Goal: Task Accomplishment & Management: Use online tool/utility

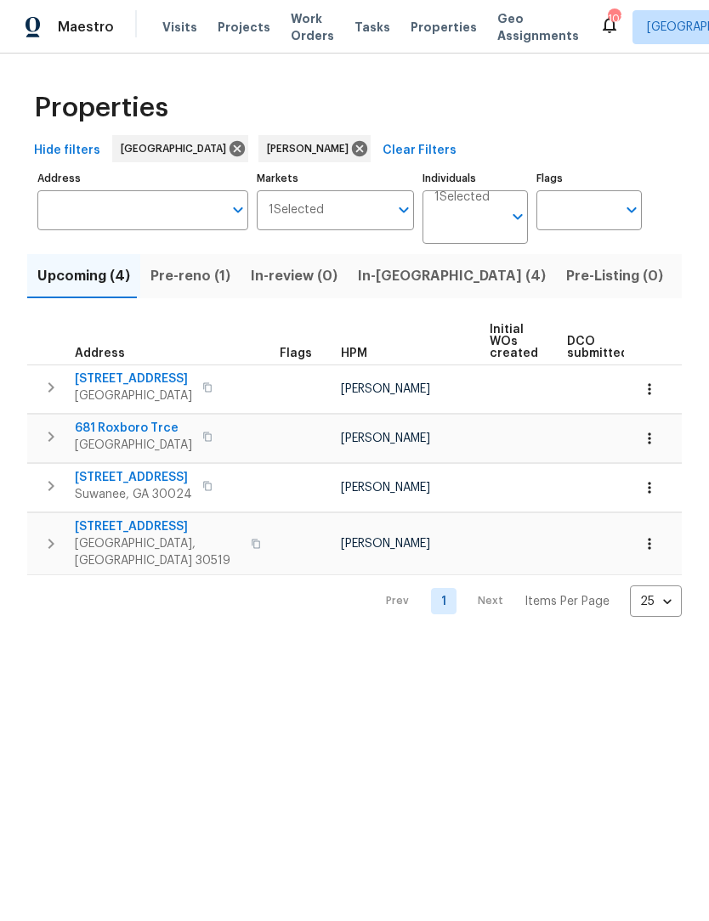
click at [382, 274] on span "In-reno (4)" at bounding box center [452, 276] width 188 height 24
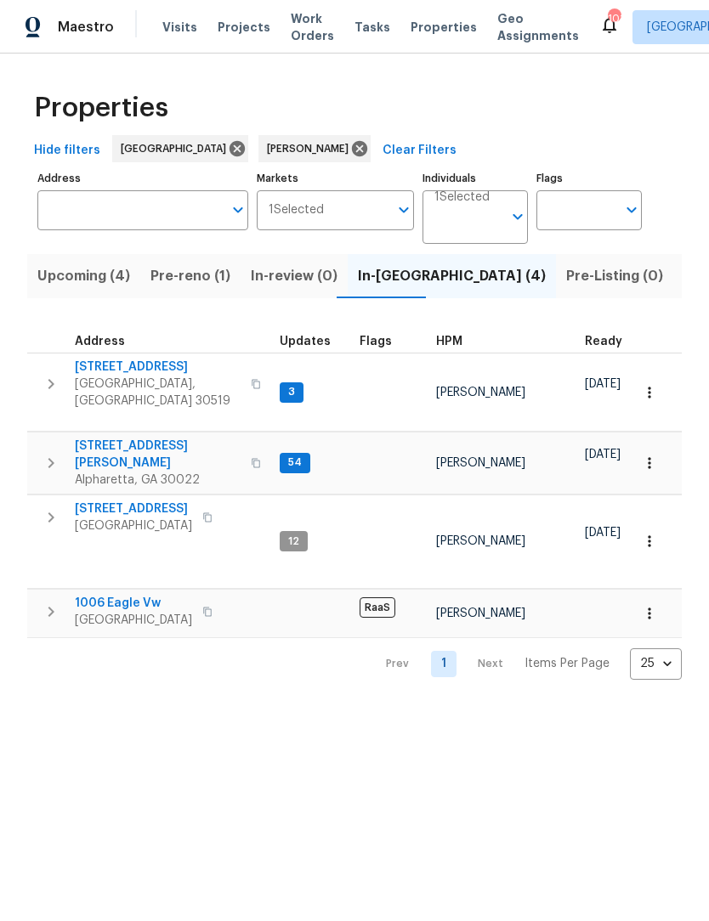
click at [649, 384] on icon "button" at bounding box center [649, 392] width 17 height 17
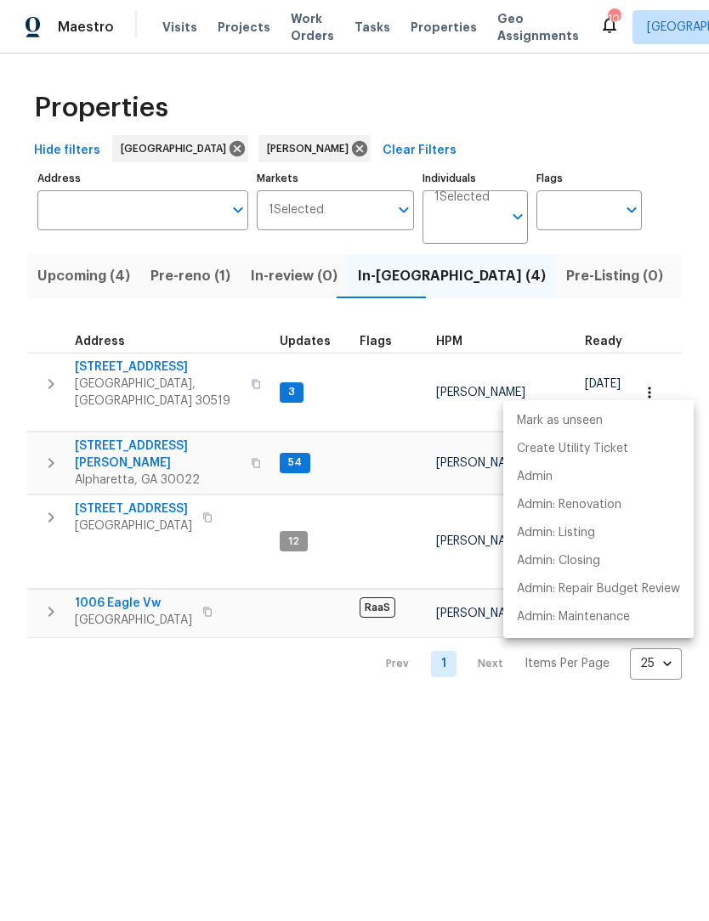
click at [148, 367] on div at bounding box center [354, 460] width 709 height 921
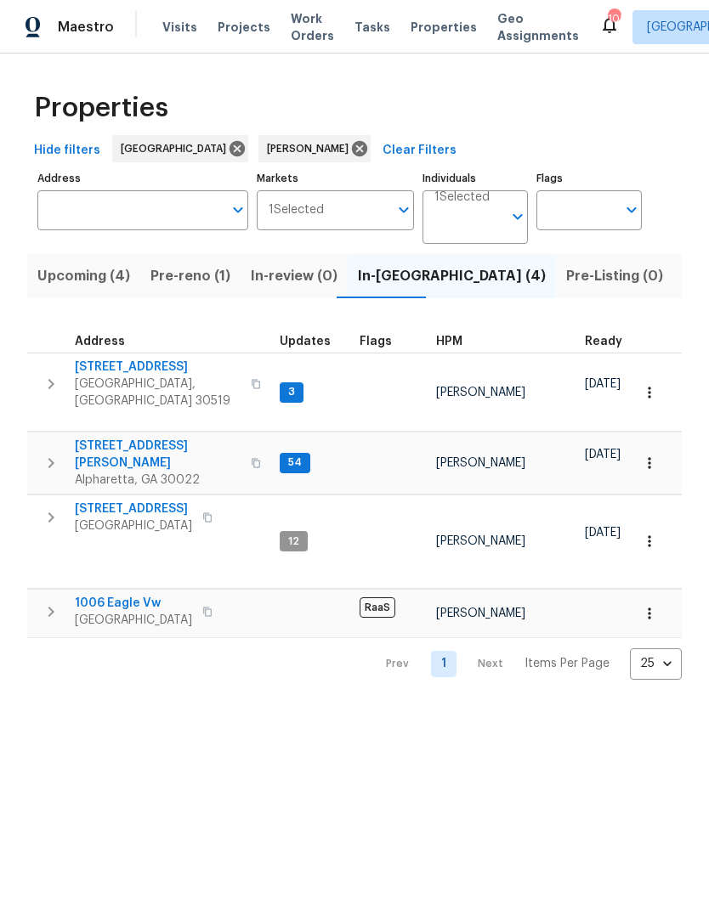
click at [142, 369] on span "[STREET_ADDRESS]" at bounding box center [158, 367] width 166 height 17
click at [105, 438] on span "[STREET_ADDRESS][PERSON_NAME]" at bounding box center [158, 455] width 166 height 34
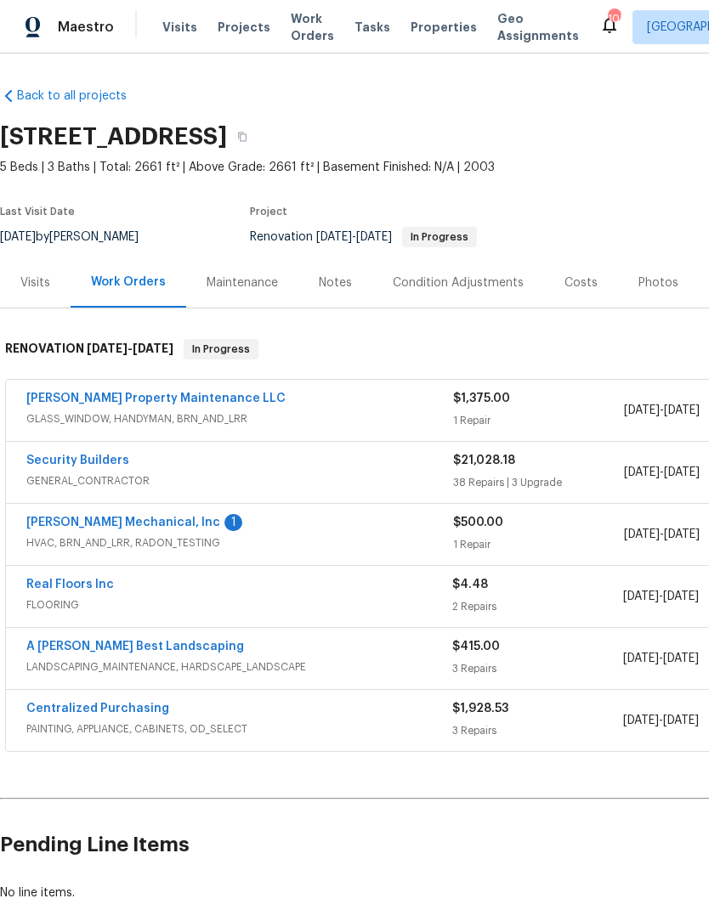
click at [144, 525] on link "[PERSON_NAME] Mechanical, Inc" at bounding box center [123, 523] width 194 height 12
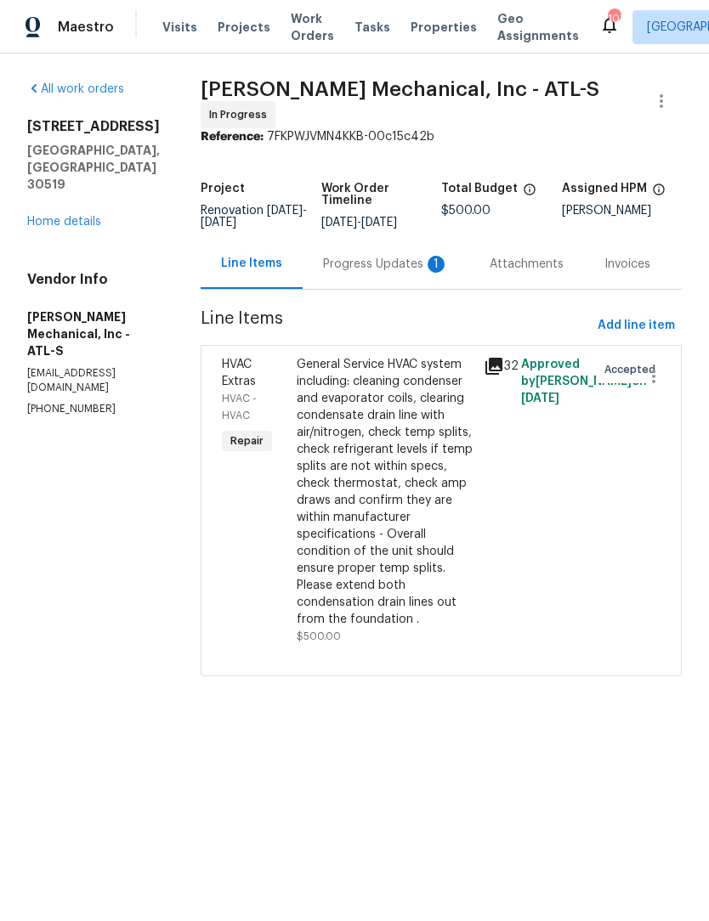
click at [388, 273] on div "Progress Updates 1" at bounding box center [386, 264] width 126 height 17
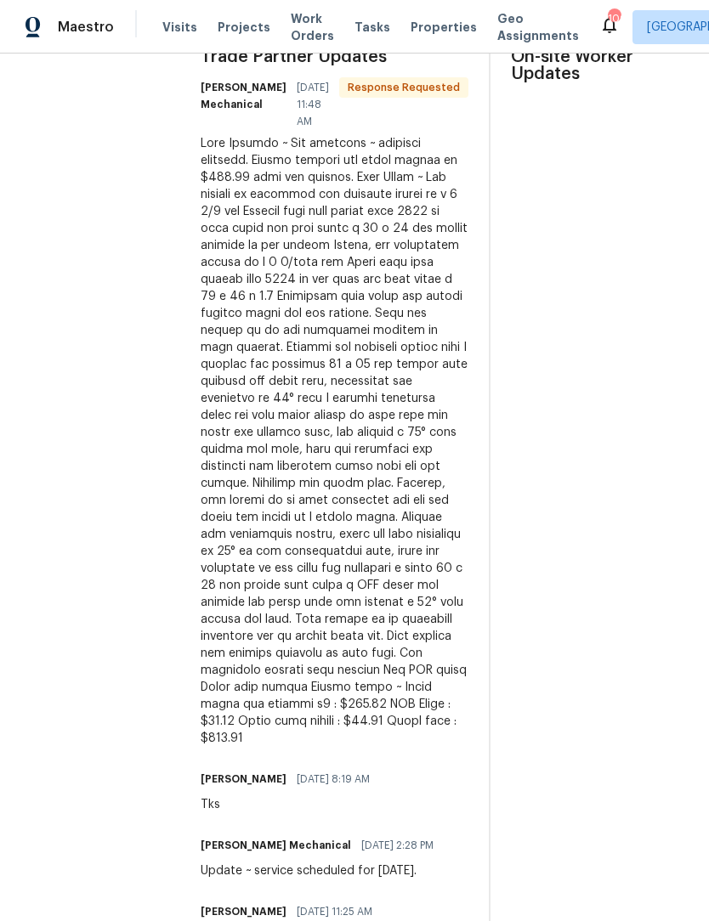
scroll to position [546, 0]
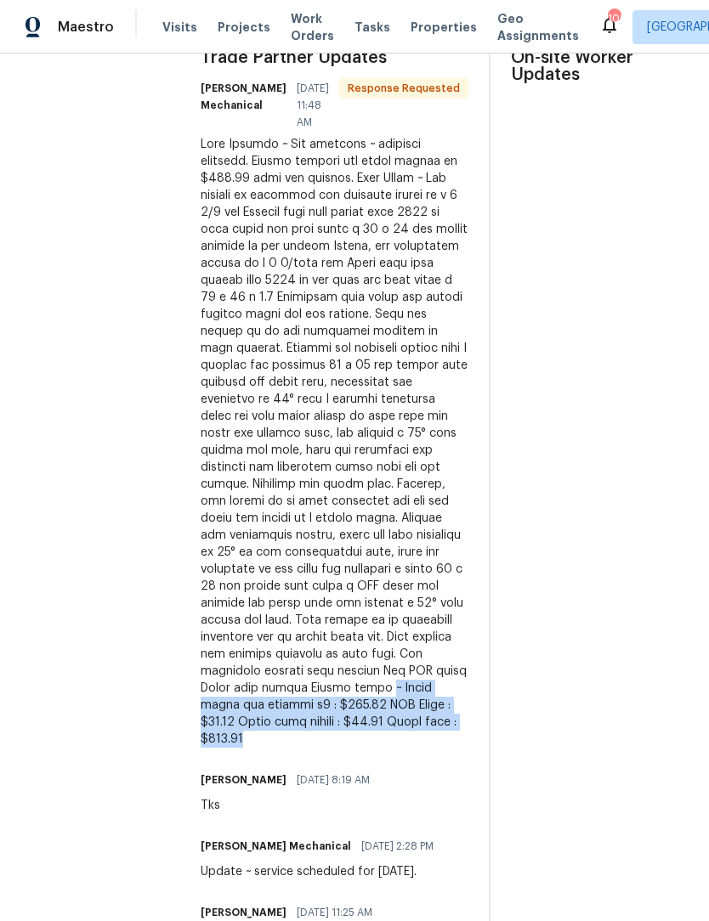
copy div "~ Basic clean and service x2 : $500.00 PVC Union : $69.00 Drain line repair : $…"
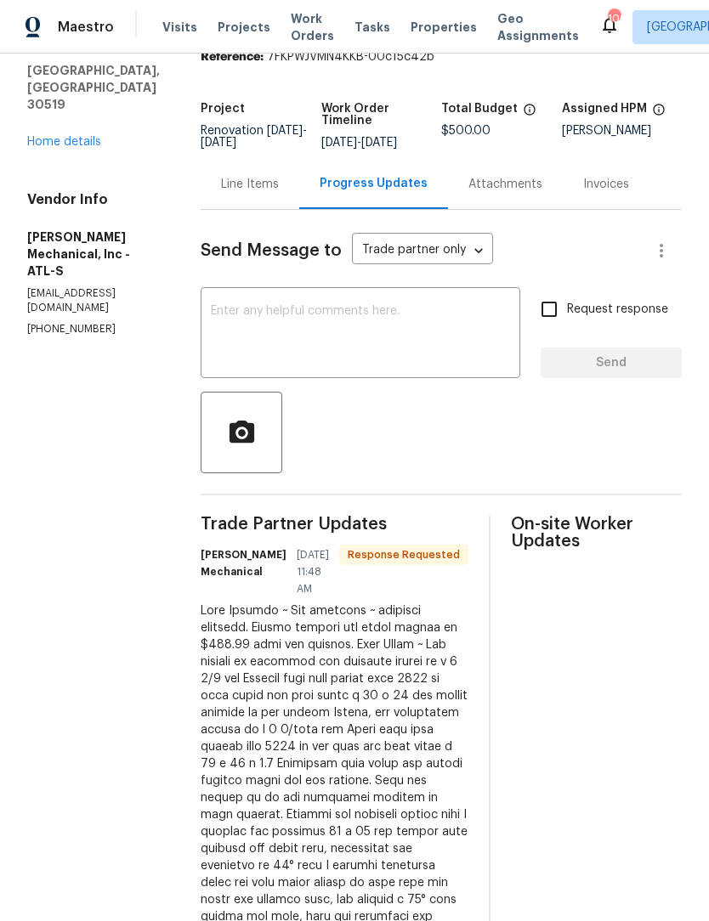
scroll to position [78, 0]
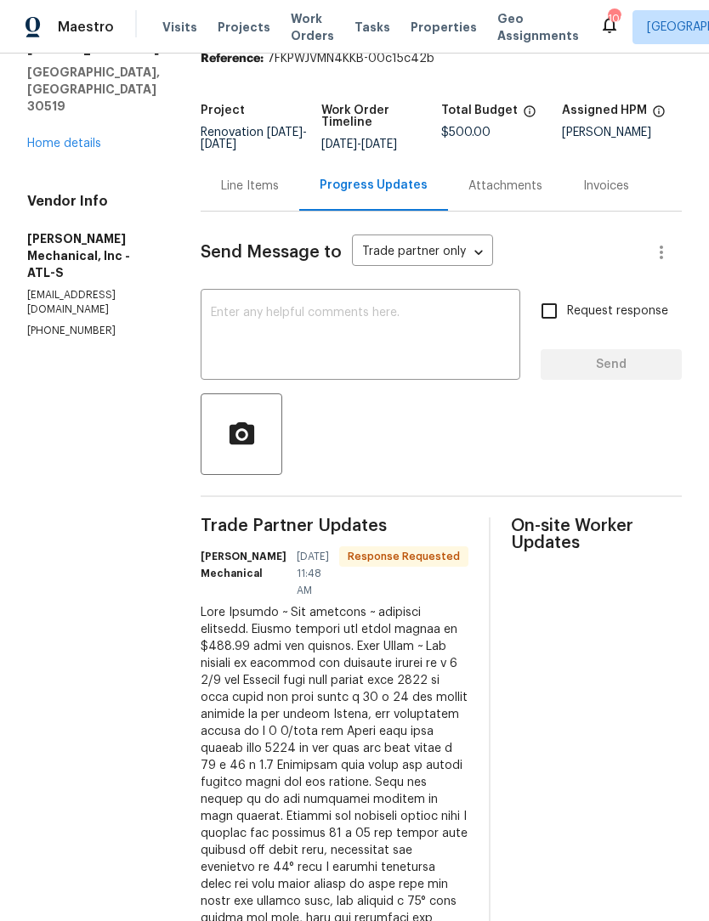
click at [280, 182] on div "Line Items" at bounding box center [250, 186] width 99 height 50
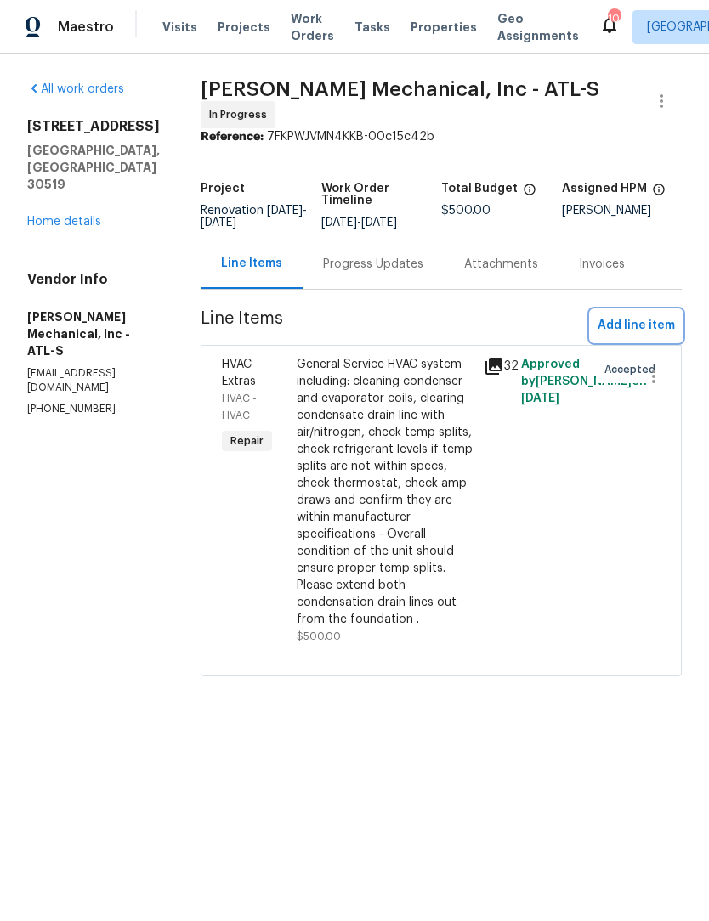
click at [652, 332] on span "Add line item" at bounding box center [635, 325] width 77 height 21
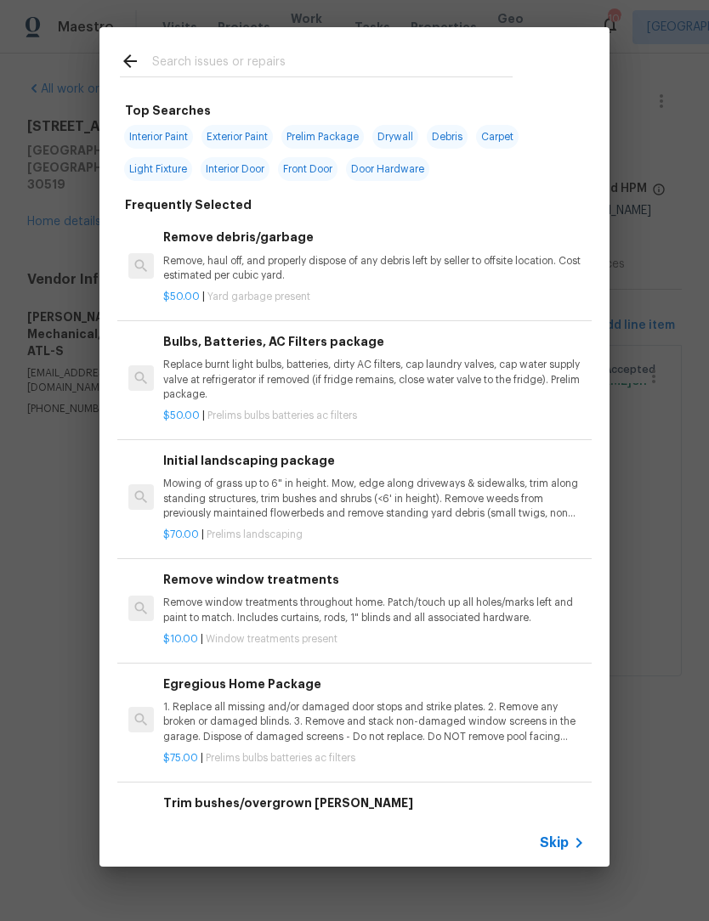
click at [267, 68] on input "text" at bounding box center [332, 63] width 360 height 25
type input "Hvac"
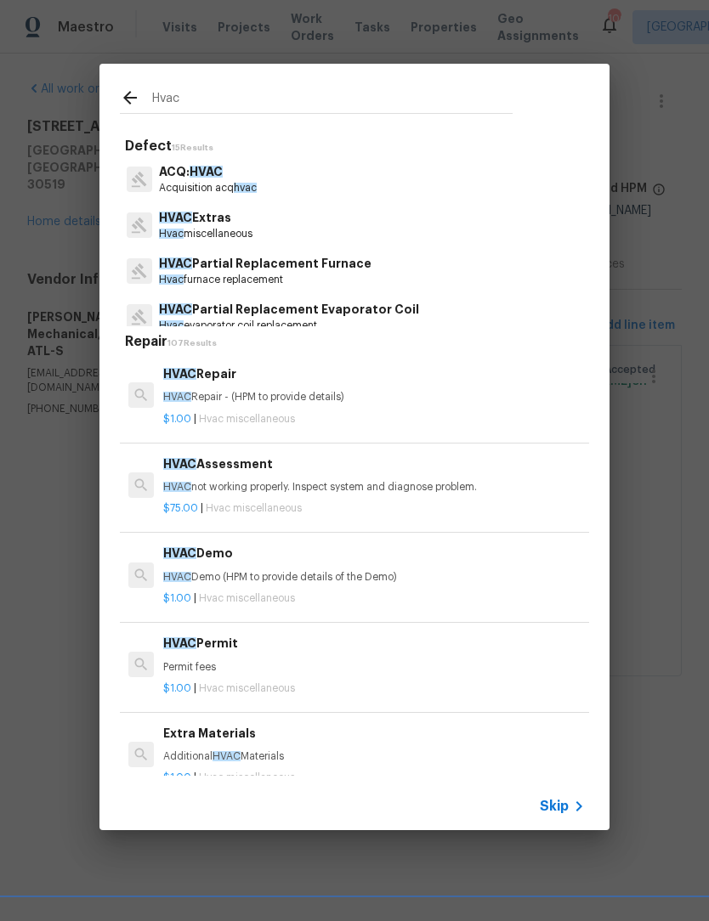
click at [224, 222] on p "HVAC Extras" at bounding box center [205, 218] width 93 height 18
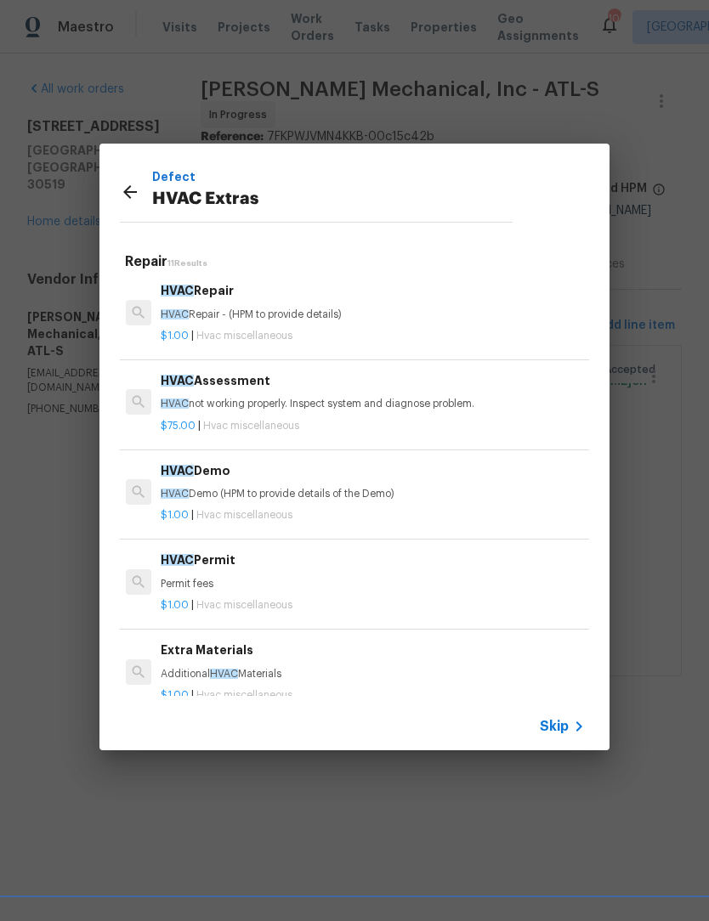
scroll to position [3, 3]
click at [215, 293] on h6 "HVAC Repair" at bounding box center [371, 290] width 421 height 19
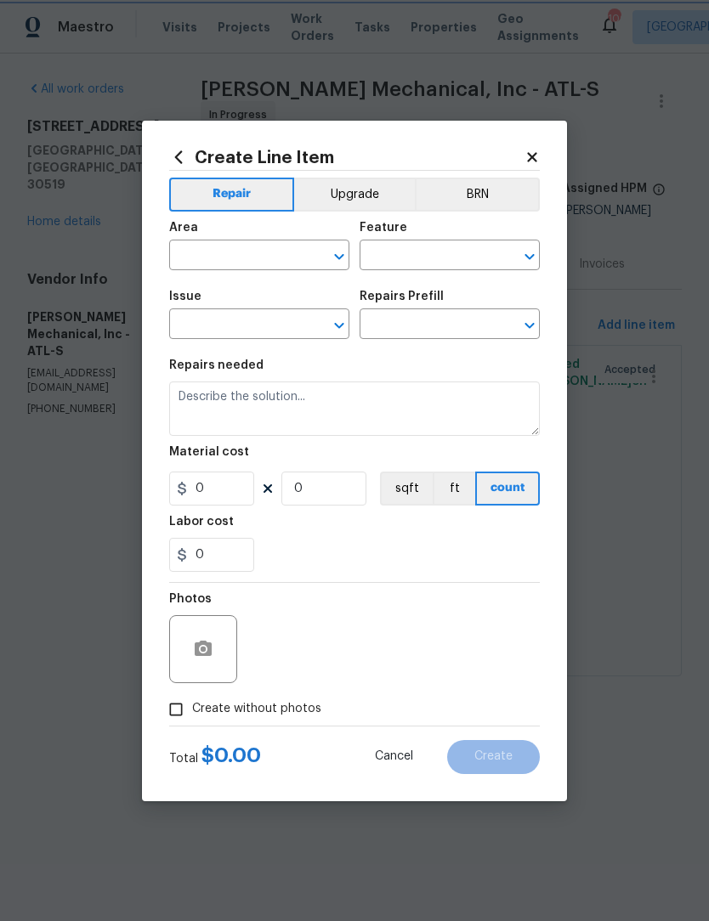
type input "HVAC"
type input "HVAC Extras"
type input "HVAC Repair $1.00"
type textarea "HVAC Repair - (HPM to provide details)"
type input "1"
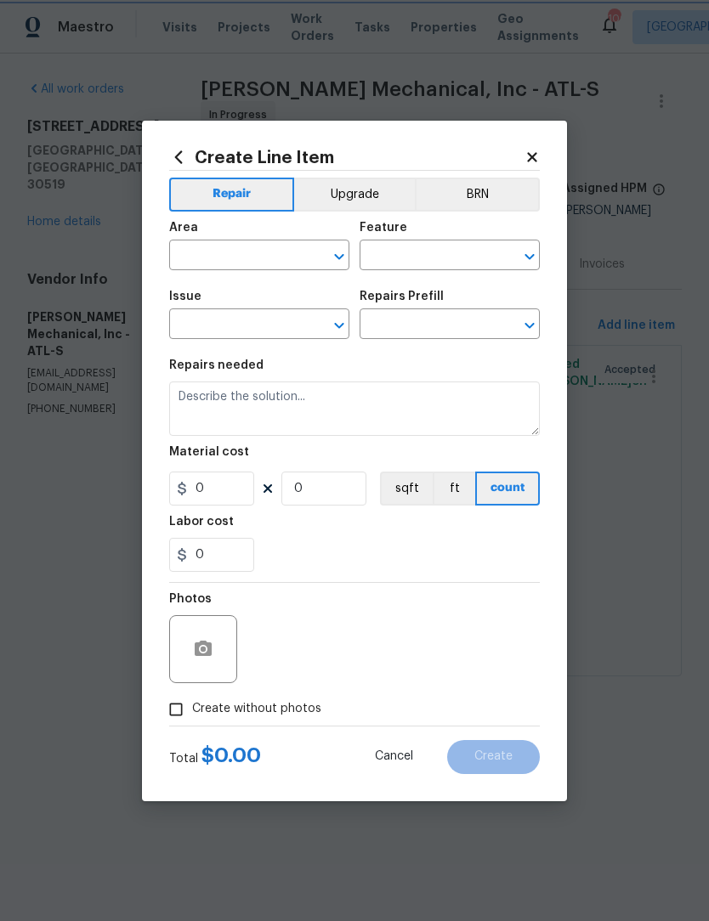
type input "1"
click at [342, 259] on icon "Open" at bounding box center [339, 256] width 20 height 20
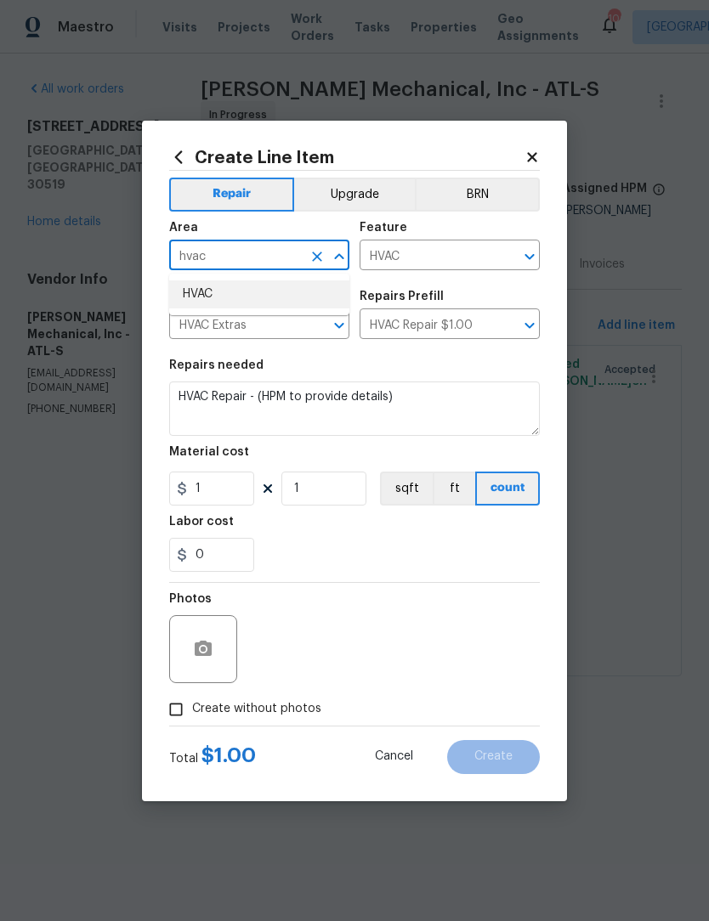
click at [251, 300] on li "HVAC" at bounding box center [259, 294] width 180 height 28
type input "HVAC"
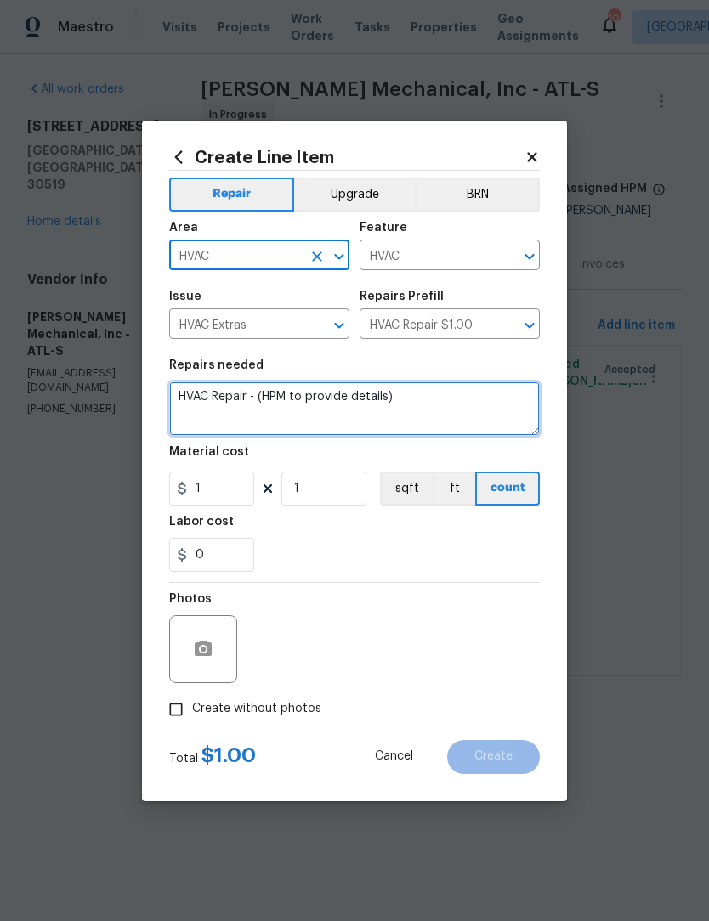
click at [440, 405] on textarea "HVAC Repair - (HPM to provide details)" at bounding box center [354, 408] width 370 height 54
click at [456, 396] on textarea "HVAC Repair - (HPM to provide details)" at bounding box center [354, 408] width 370 height 54
paste textarea "~ Basic clean and service x2 : $500.00 PVC Union : $69.00 Drain line repair : $…"
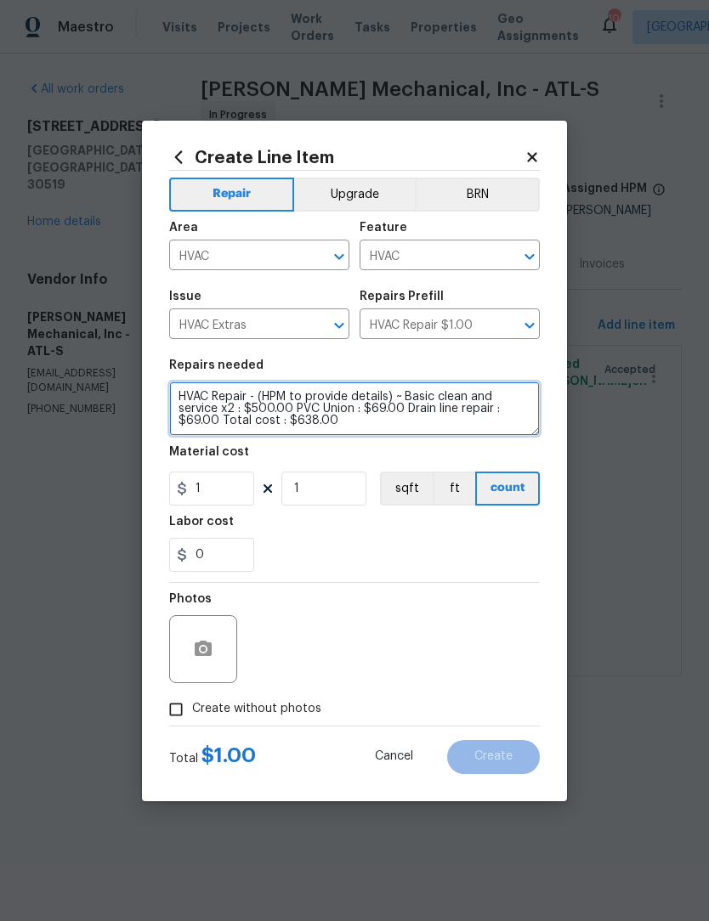
type textarea "HVAC Repair - (HPM to provide details) ~ Basic clean and service x2 : $500.00 P…"
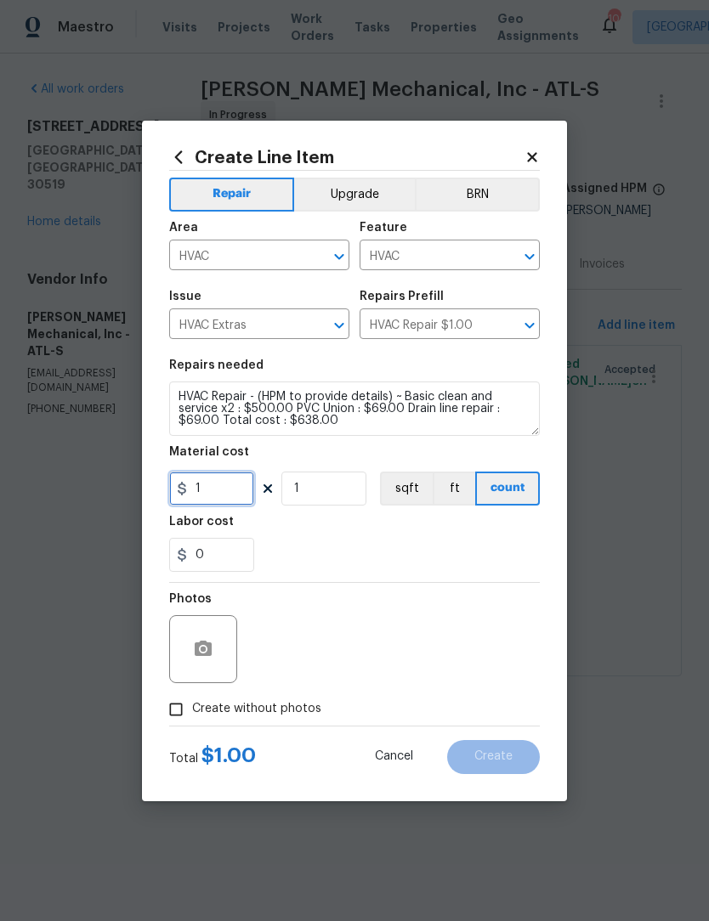
click at [238, 490] on input "1" at bounding box center [211, 489] width 85 height 34
type input "138"
click at [184, 715] on input "Create without photos" at bounding box center [176, 709] width 32 height 32
checkbox input "true"
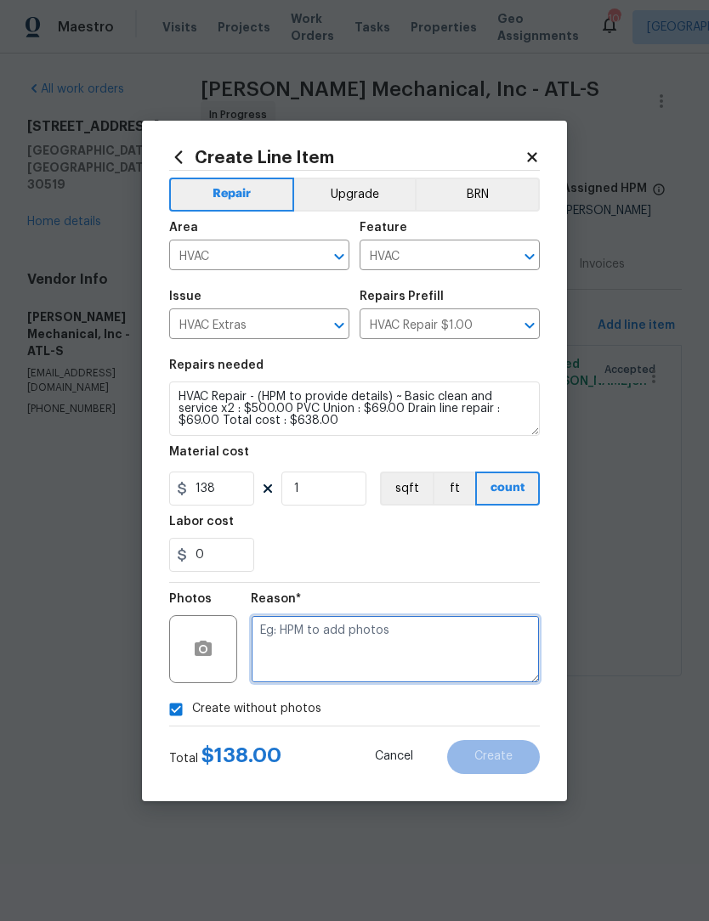
click at [366, 639] on textarea at bounding box center [395, 649] width 289 height 68
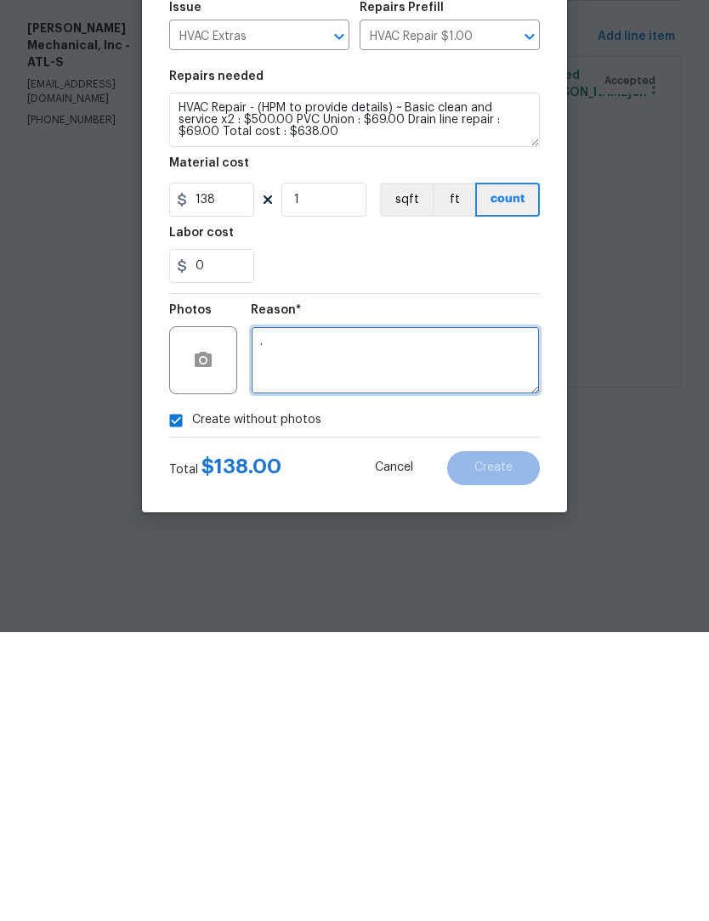
scroll to position [0, 0]
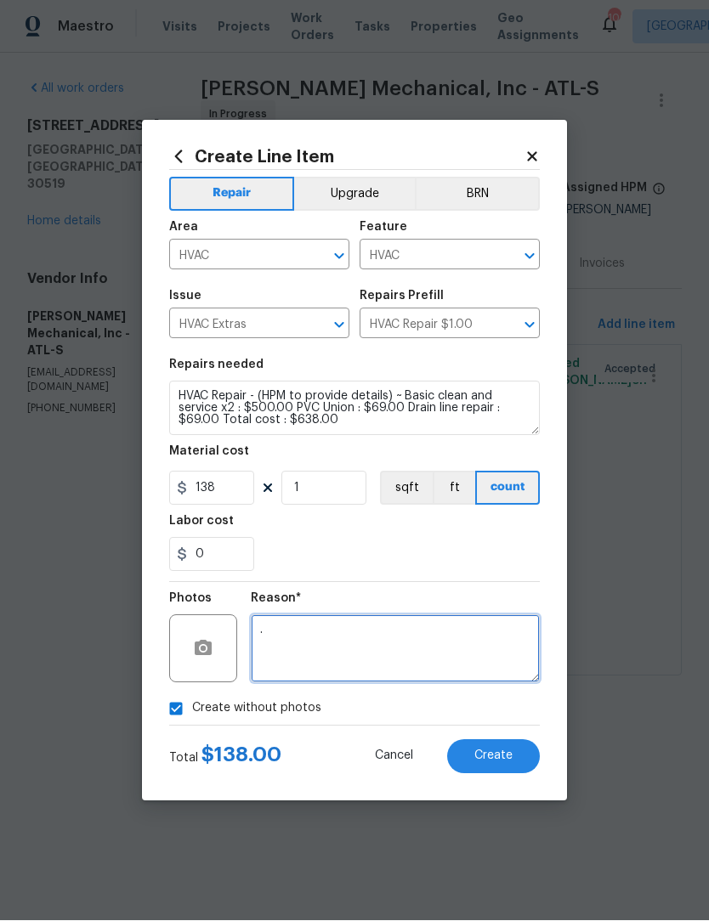
type textarea "."
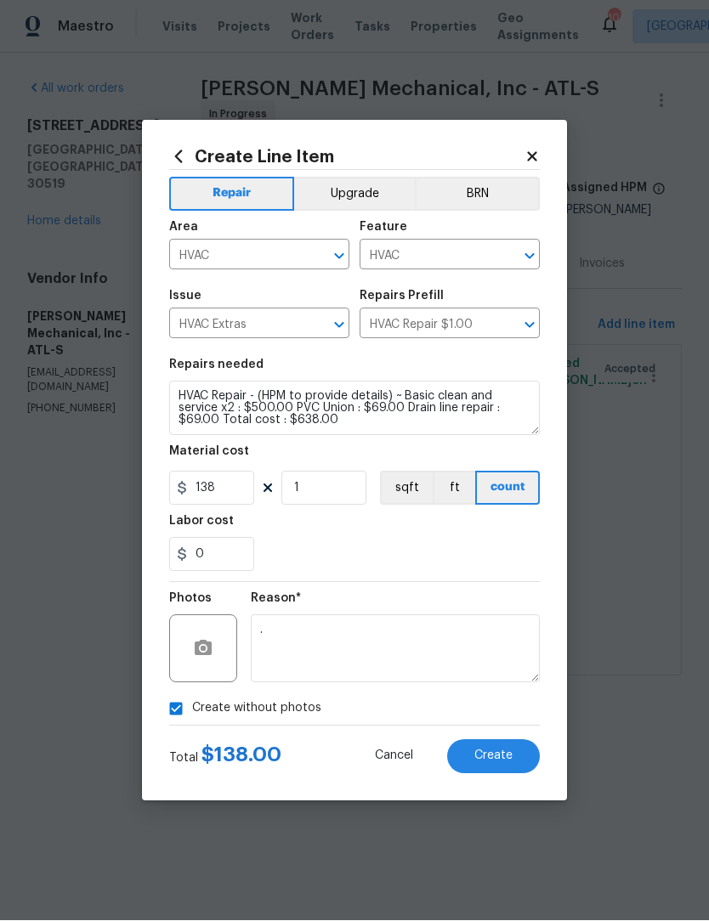
click at [537, 754] on button "Create" at bounding box center [493, 757] width 93 height 34
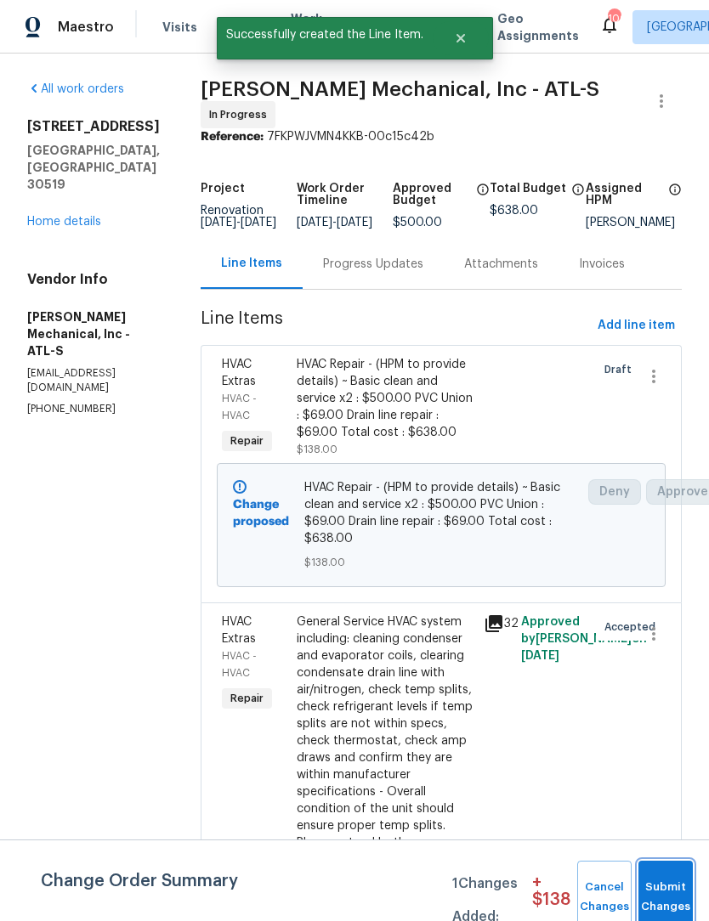
click at [669, 896] on span "Submit Changes" at bounding box center [665, 897] width 37 height 39
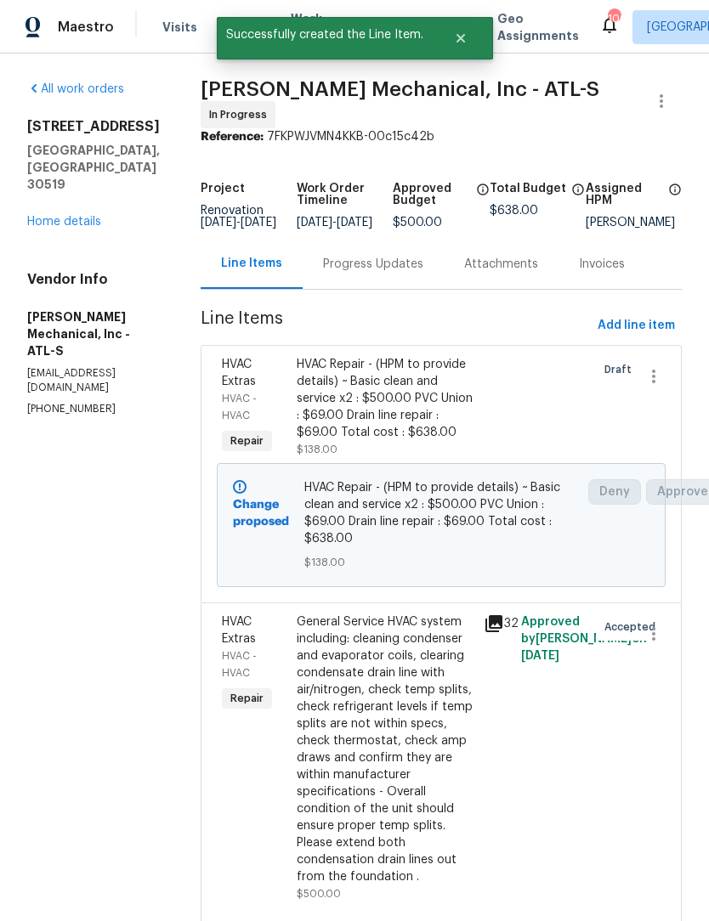
click at [411, 273] on div "Progress Updates" at bounding box center [373, 264] width 100 height 17
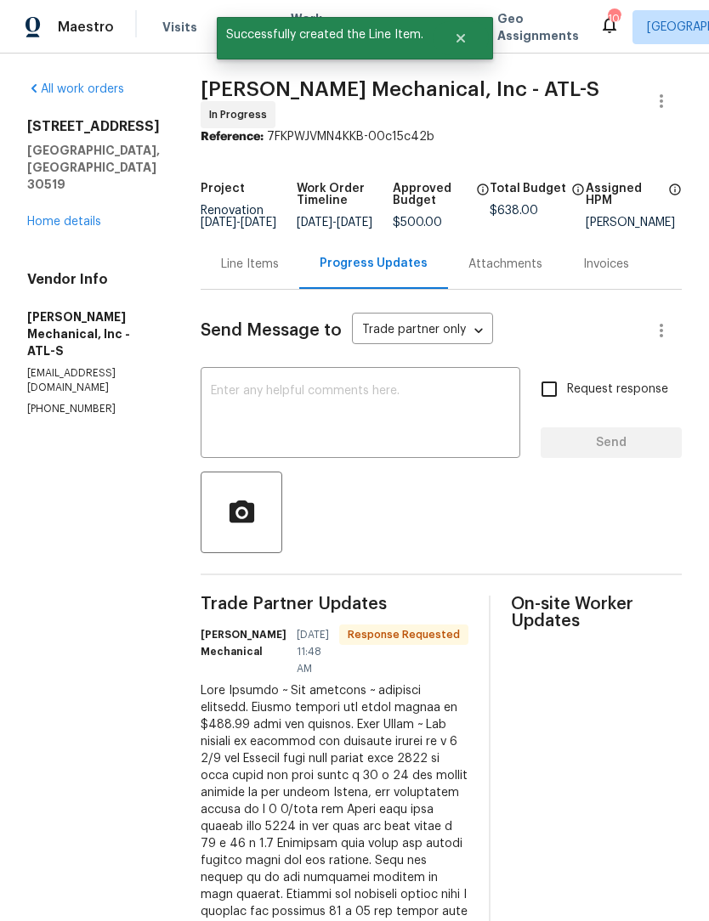
click at [382, 404] on textarea at bounding box center [360, 414] width 299 height 59
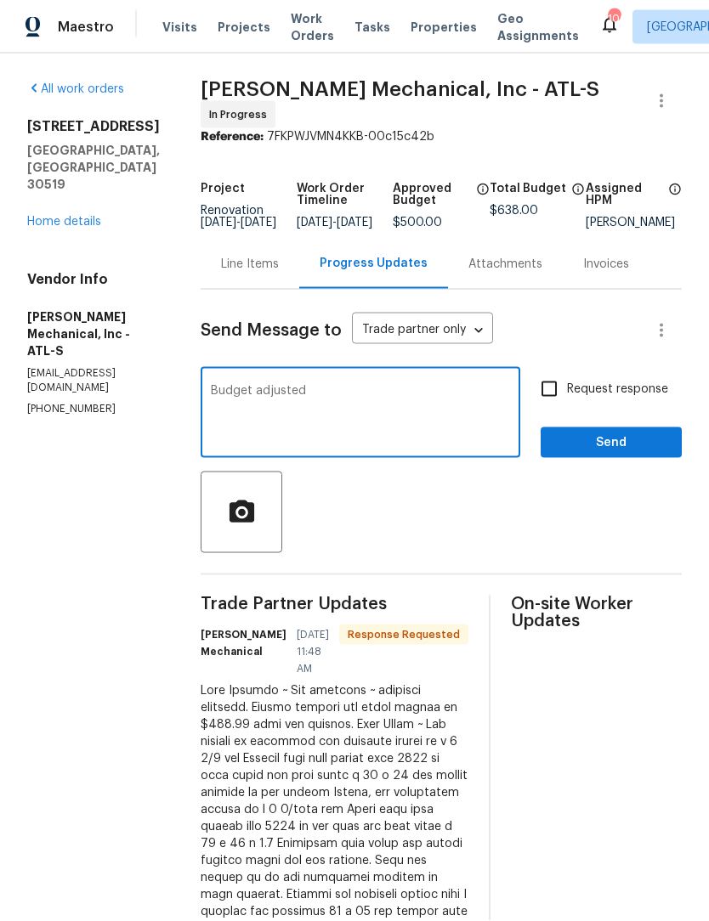
type textarea "Budget adjusted"
click at [630, 454] on span "Send" at bounding box center [611, 442] width 114 height 21
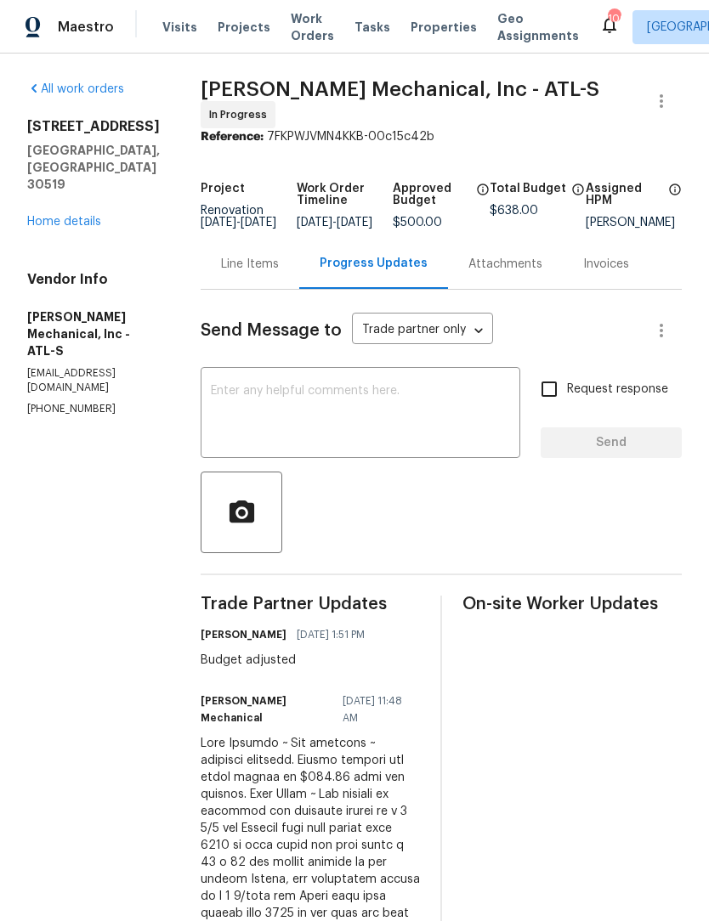
click at [92, 216] on link "Home details" at bounding box center [64, 222] width 74 height 12
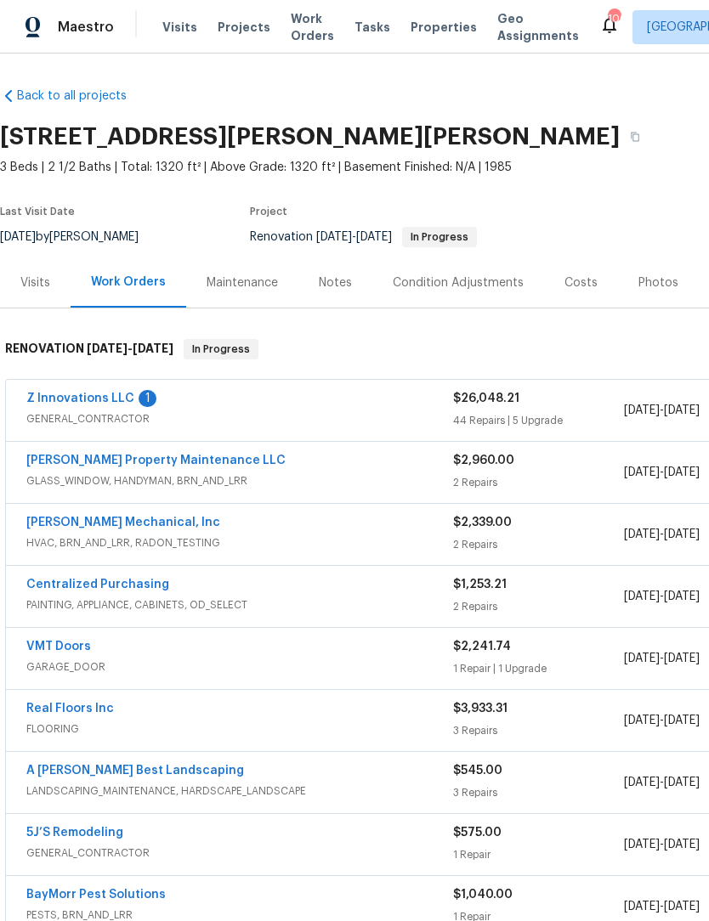
click at [66, 397] on link "Z Innovations LLC" at bounding box center [80, 399] width 108 height 12
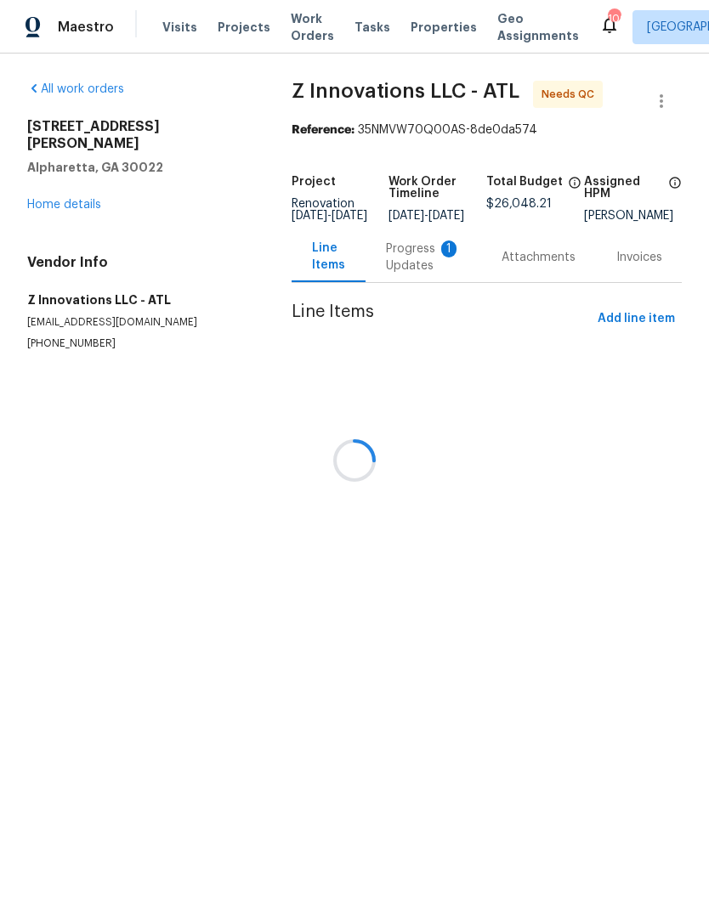
click at [417, 265] on div at bounding box center [354, 460] width 709 height 921
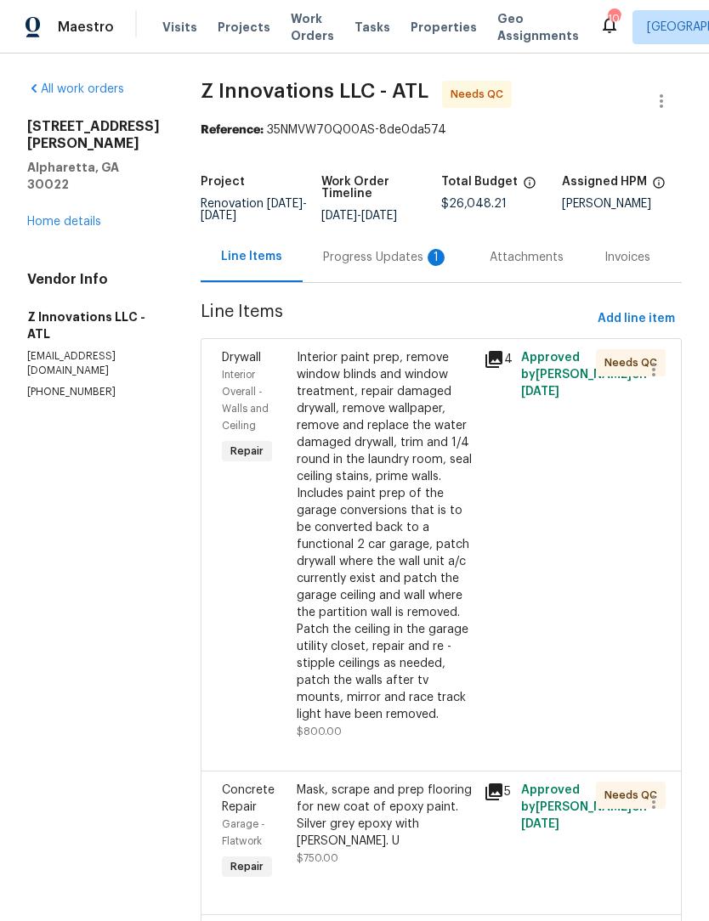
click at [401, 266] on div "Progress Updates 1" at bounding box center [386, 257] width 126 height 17
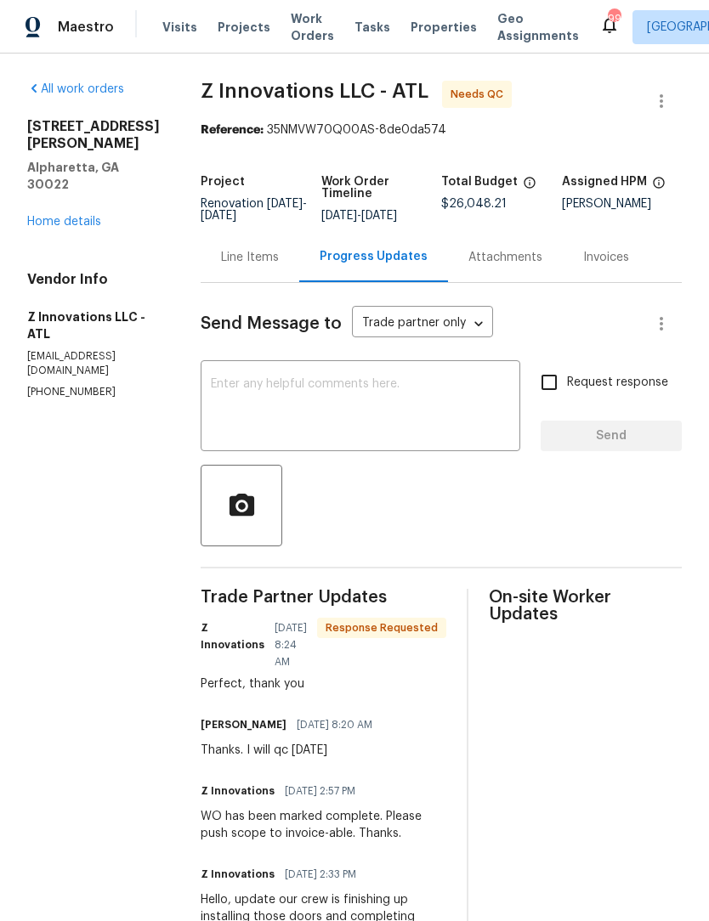
click at [252, 263] on div "Line Items" at bounding box center [250, 257] width 58 height 17
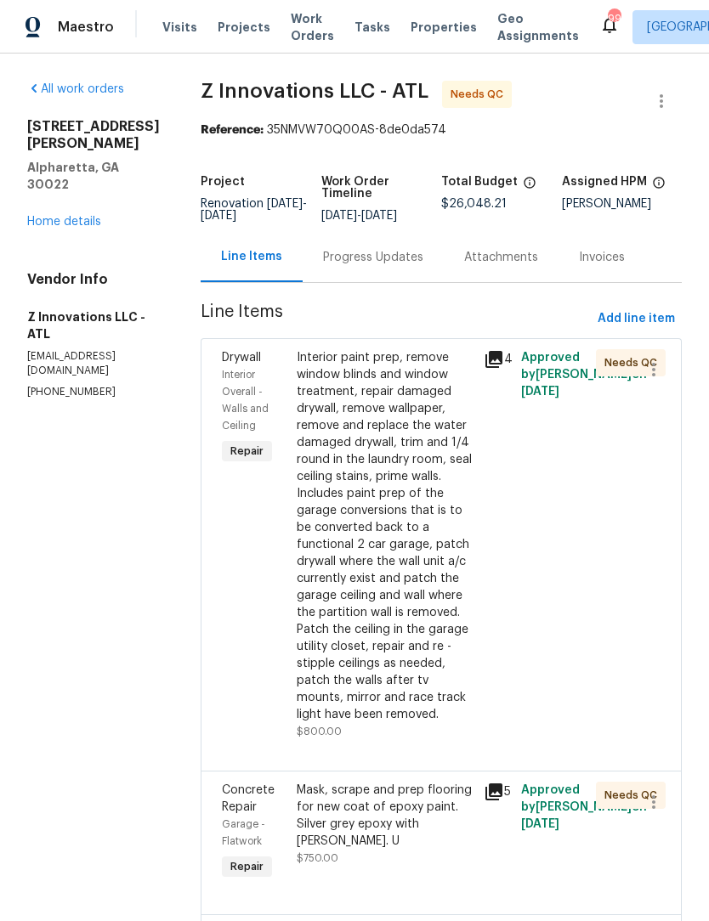
click at [445, 528] on div "Interior paint prep, remove window blinds and window treatment, repair damaged …" at bounding box center [385, 536] width 177 height 374
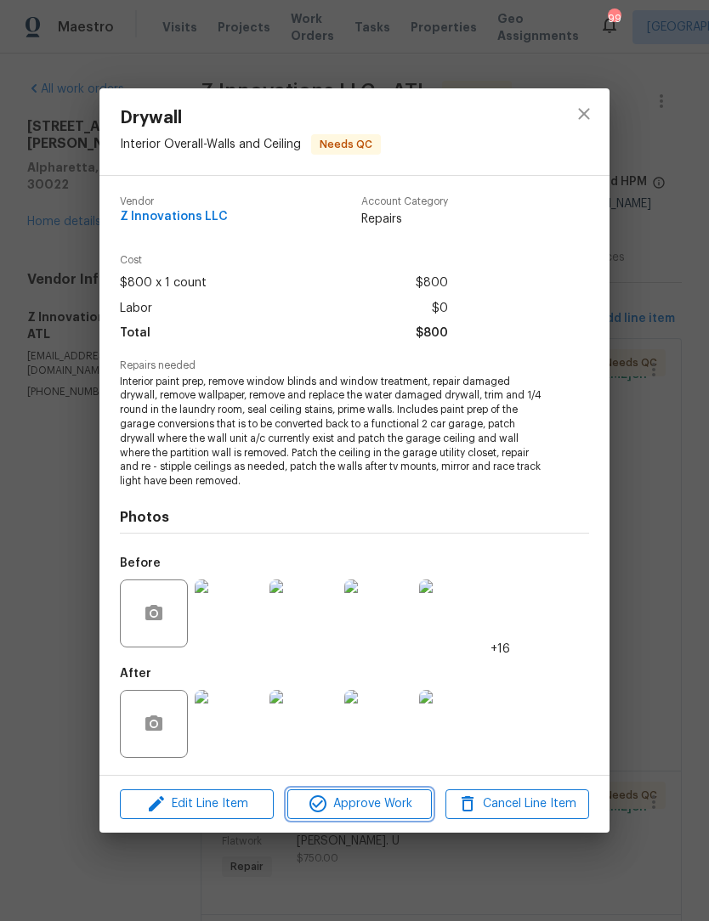
click at [398, 806] on span "Approve Work" at bounding box center [358, 804] width 133 height 21
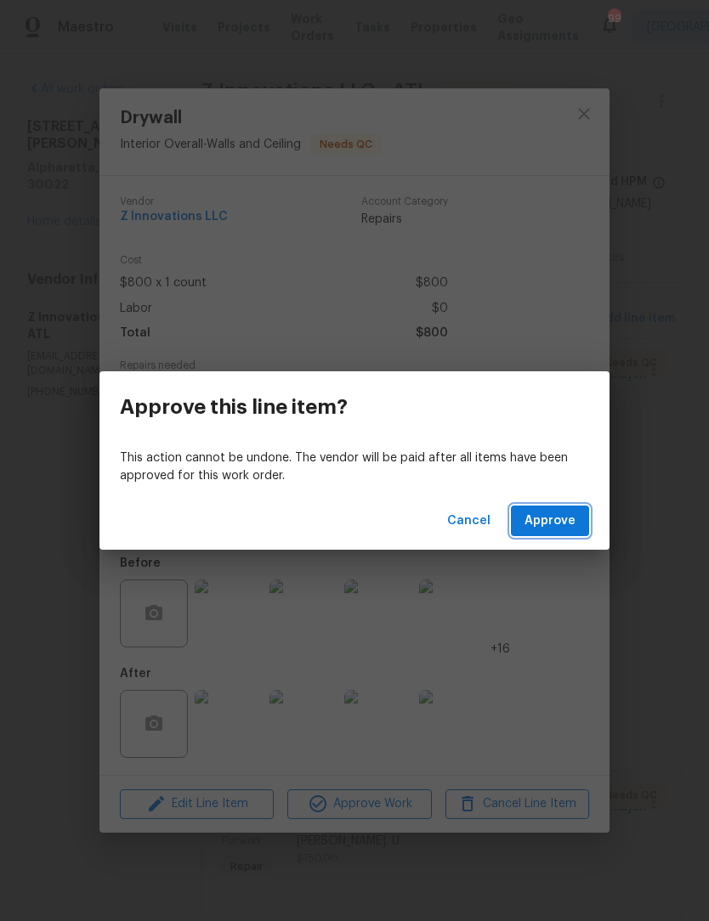
click at [551, 523] on span "Approve" at bounding box center [549, 521] width 51 height 21
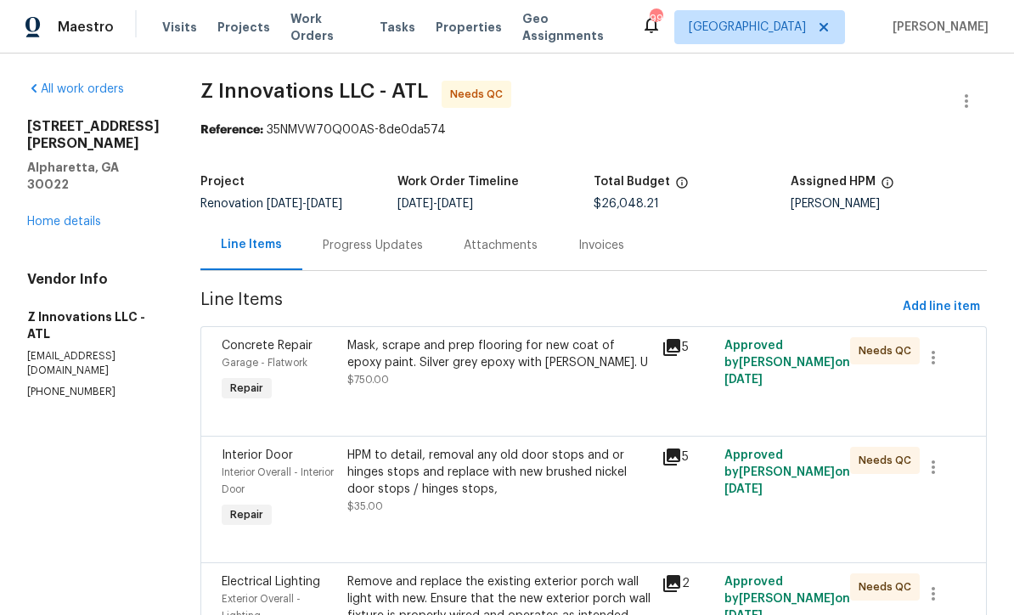
click at [29, 109] on div "All work orders [STREET_ADDRESS][PERSON_NAME][PERSON_NAME] Home details Vendor …" at bounding box center [93, 240] width 133 height 319
